Goal: Obtain resource: Download file/media

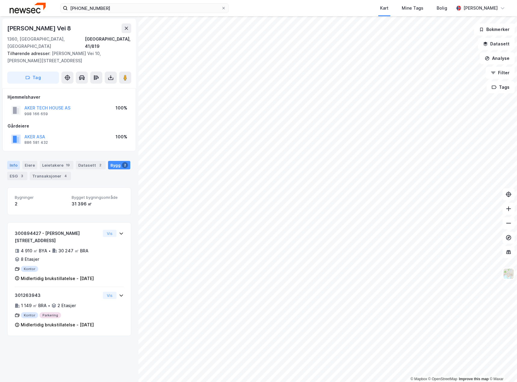
click at [14, 161] on div "Info" at bounding box center [13, 165] width 13 height 8
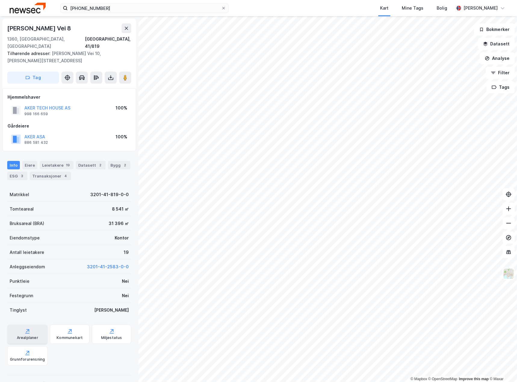
click at [27, 336] on div "Arealplaner" at bounding box center [27, 338] width 21 height 5
click at [70, 328] on icon at bounding box center [70, 331] width 6 height 6
click at [70, 328] on div "Kommunekart" at bounding box center [69, 334] width 39 height 19
click at [107, 72] on button at bounding box center [111, 78] width 12 height 12
click at [102, 85] on div "Last ned grunnbok" at bounding box center [85, 90] width 64 height 10
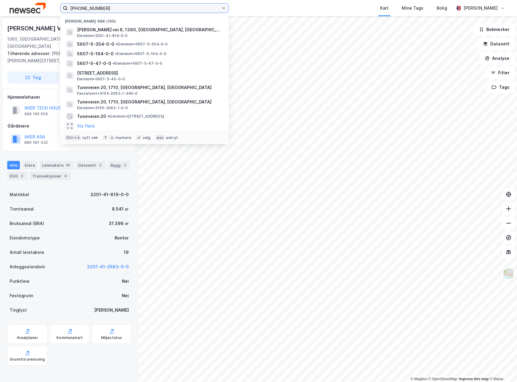
click at [92, 6] on input "[PHONE_NUMBER]" at bounding box center [145, 8] width 154 height 9
drag, startPoint x: 92, startPoint y: 6, endPoint x: 82, endPoint y: 5, distance: 9.5
click at [82, 5] on input "[PHONE_NUMBER]" at bounding box center [145, 8] width 154 height 9
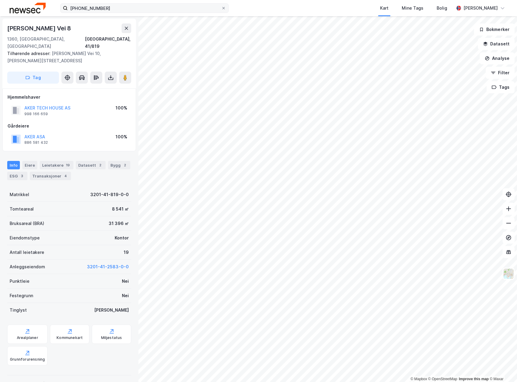
click at [220, 4] on div "[PHONE_NUMBER] Kart Mine Tags Bolig [PERSON_NAME]" at bounding box center [258, 8] width 517 height 16
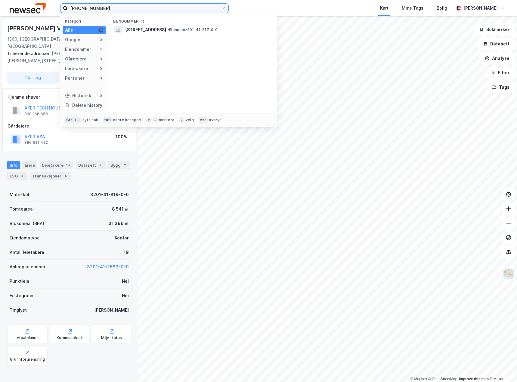
click at [101, 8] on input "[PHONE_NUMBER]" at bounding box center [145, 8] width 154 height 9
click at [160, 30] on span "[STREET_ADDRESS]" at bounding box center [145, 29] width 41 height 7
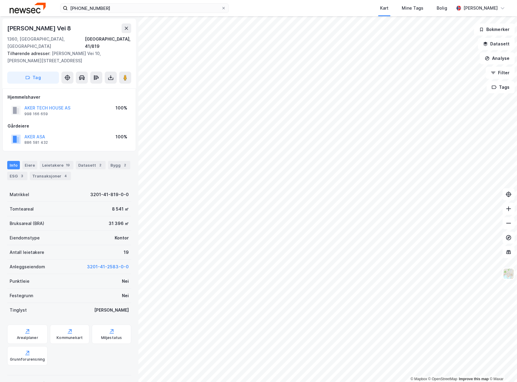
scroll to position [0, 0]
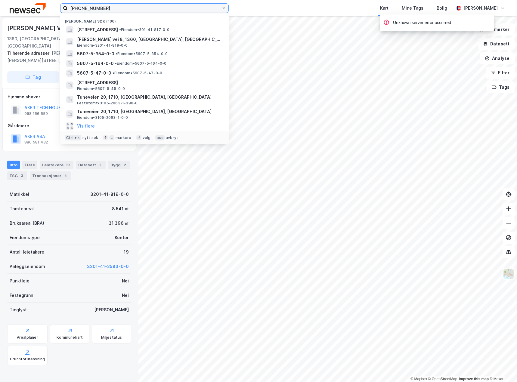
click at [92, 8] on input "[PHONE_NUMBER]" at bounding box center [145, 8] width 154 height 9
click at [93, 8] on input "[PHONE_NUMBER]" at bounding box center [145, 8] width 154 height 9
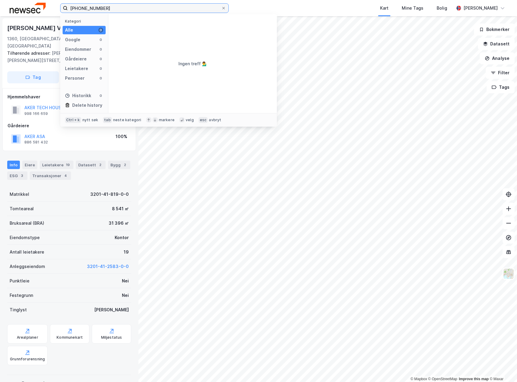
type input "[PHONE_NUMBER]"
click at [277, 6] on div "Kart Mine Tags Bolig" at bounding box center [356, 8] width 196 height 16
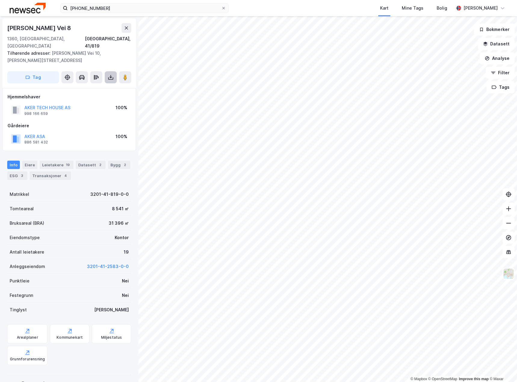
click at [106, 71] on button at bounding box center [111, 77] width 12 height 12
click at [82, 97] on div "Last ned matrikkelrapport" at bounding box center [89, 99] width 50 height 5
